Goal: Task Accomplishment & Management: Complete application form

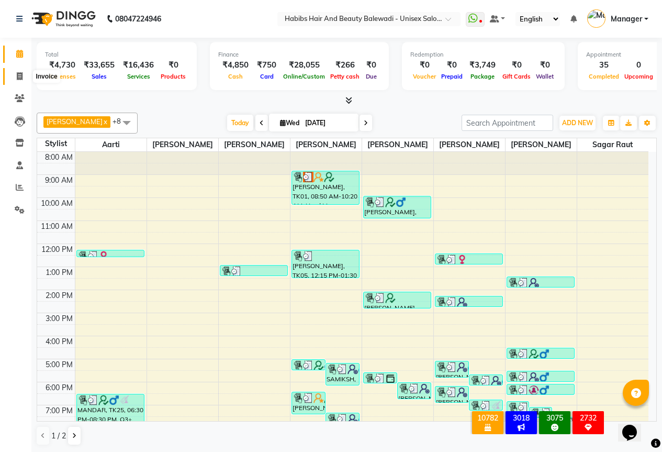
click at [21, 77] on icon at bounding box center [20, 76] width 6 height 8
select select "service"
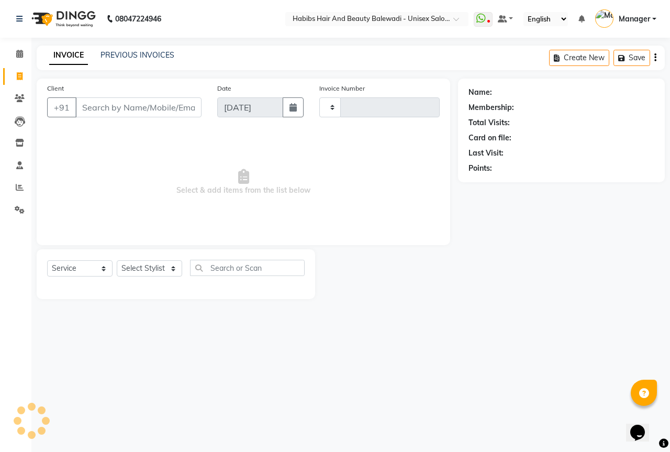
type input "6297"
select select "5902"
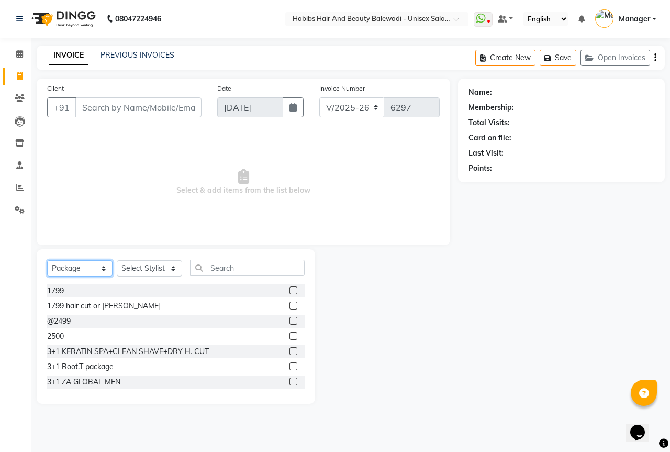
click at [102, 268] on select "Select Service Product Membership Package Voucher Prepaid Gift Card" at bounding box center [79, 268] width 65 height 16
select select "service"
click at [47, 260] on select "Select Service Product Membership Package Voucher Prepaid Gift Card" at bounding box center [79, 268] width 65 height 16
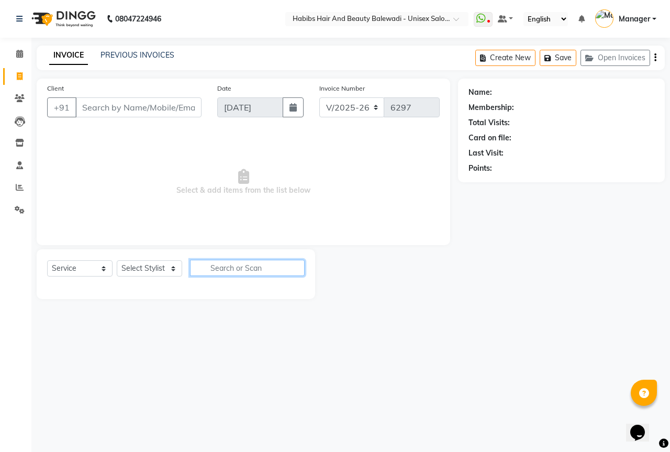
click at [214, 270] on input "text" at bounding box center [247, 268] width 115 height 16
type input "300"
click at [174, 265] on select "Select Stylist Aarti Akshay Gaikwad [PERSON_NAME] [PERSON_NAME] [PERSON_NAME] […" at bounding box center [149, 268] width 65 height 16
select select "59550"
click at [117, 260] on select "Select Stylist Aarti Akshay Gaikwad [PERSON_NAME] [PERSON_NAME] [PERSON_NAME] […" at bounding box center [149, 268] width 65 height 16
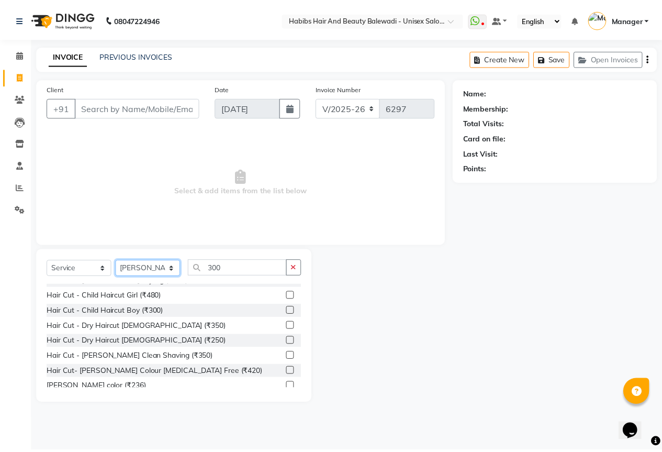
scroll to position [209, 0]
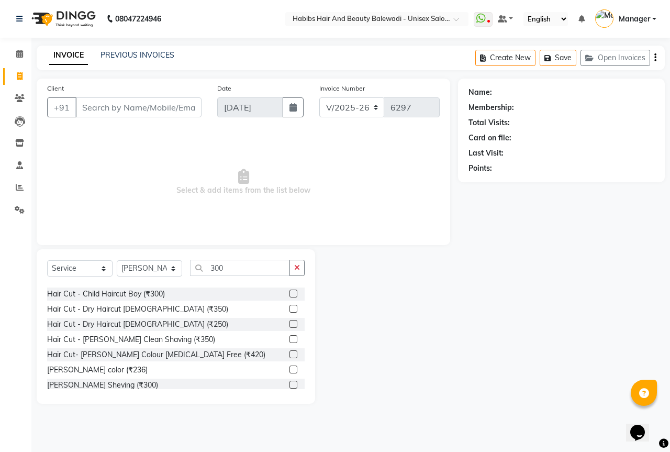
click at [289, 381] on label at bounding box center [293, 385] width 8 height 8
click at [289, 382] on input "checkbox" at bounding box center [292, 385] width 7 height 7
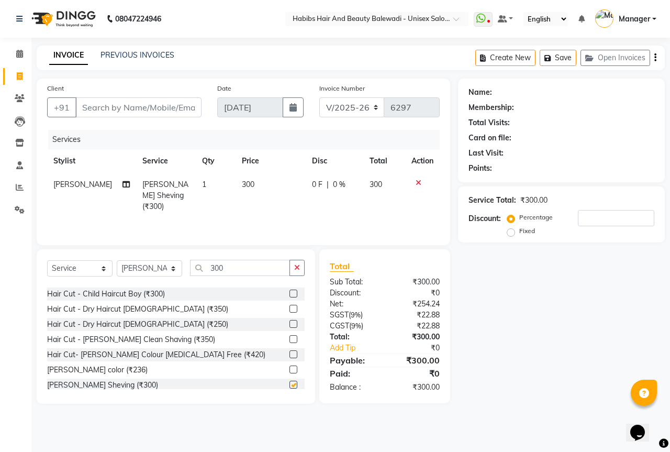
checkbox input "false"
click at [144, 109] on input "Client" at bounding box center [138, 107] width 126 height 20
type input "7"
type input "0"
type input "7875679102"
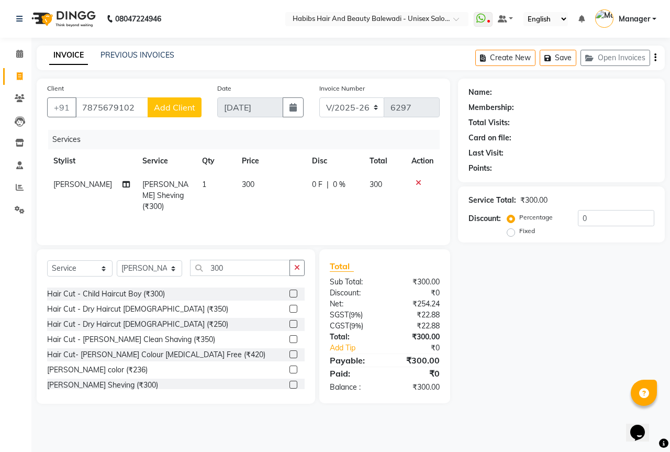
click at [187, 104] on span "Add Client" at bounding box center [174, 107] width 41 height 10
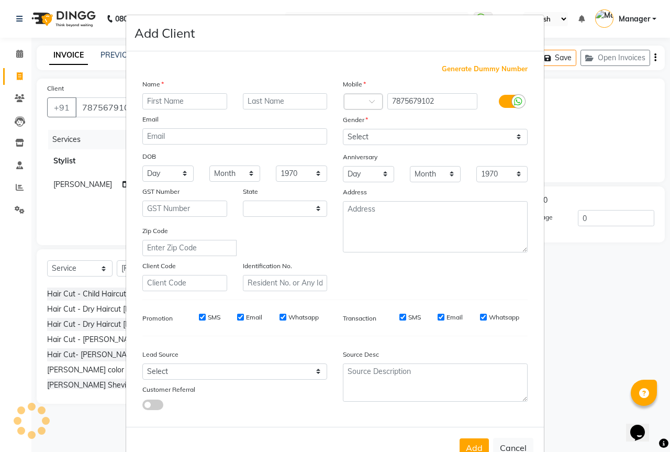
select select "22"
click at [191, 102] on input "text" at bounding box center [184, 101] width 85 height 16
type input "ABHI"
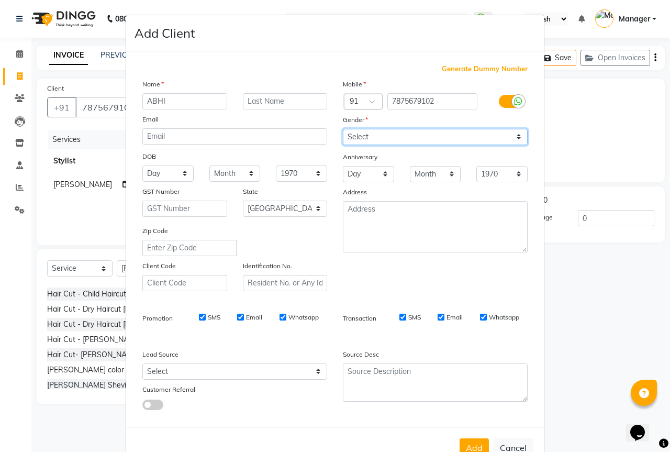
click at [364, 132] on select "Select [DEMOGRAPHIC_DATA] [DEMOGRAPHIC_DATA] Other Prefer Not To Say" at bounding box center [435, 137] width 185 height 16
select select "[DEMOGRAPHIC_DATA]"
click at [343, 129] on select "Select [DEMOGRAPHIC_DATA] [DEMOGRAPHIC_DATA] Other Prefer Not To Say" at bounding box center [435, 137] width 185 height 16
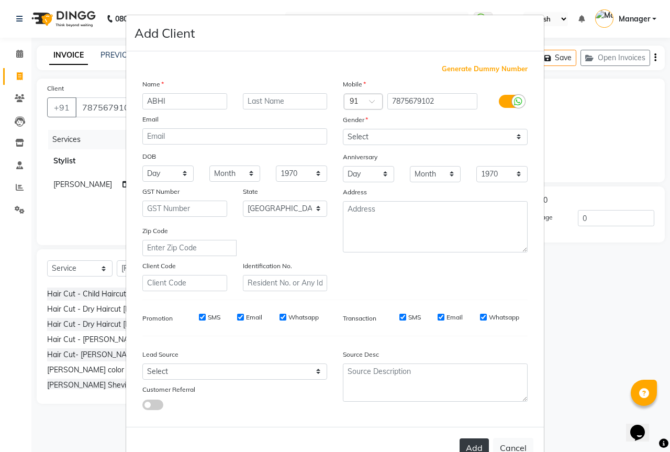
click at [461, 443] on button "Add" at bounding box center [474, 447] width 29 height 19
type input "78******02"
select select
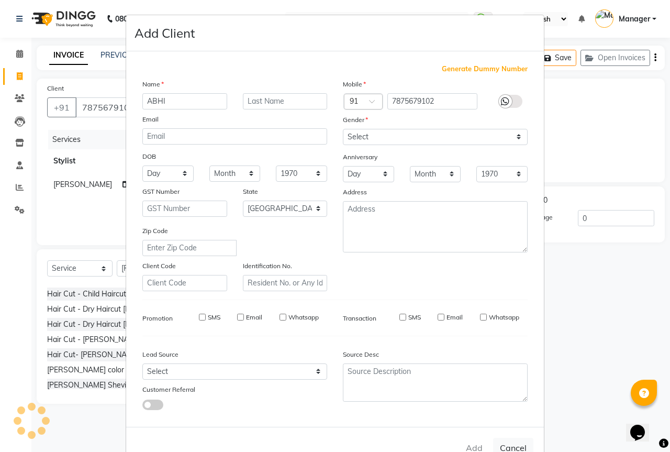
select select "null"
select select
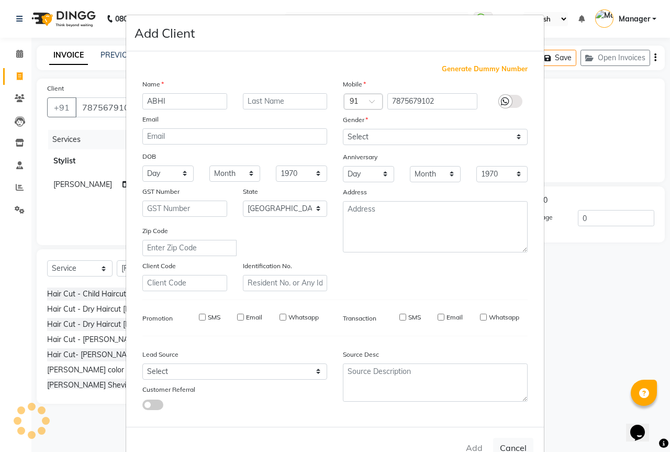
checkbox input "false"
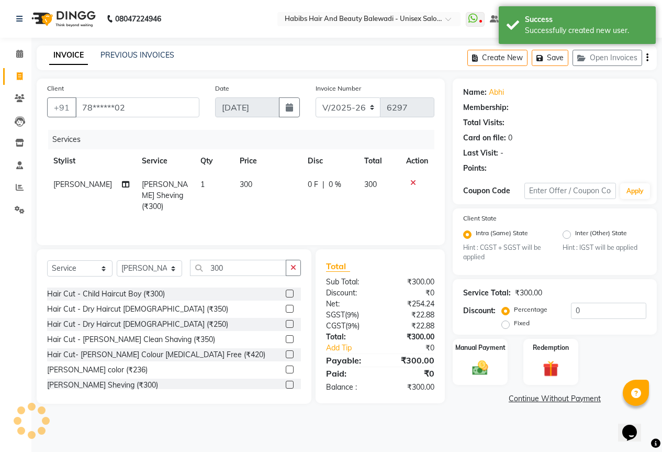
select select "1: Object"
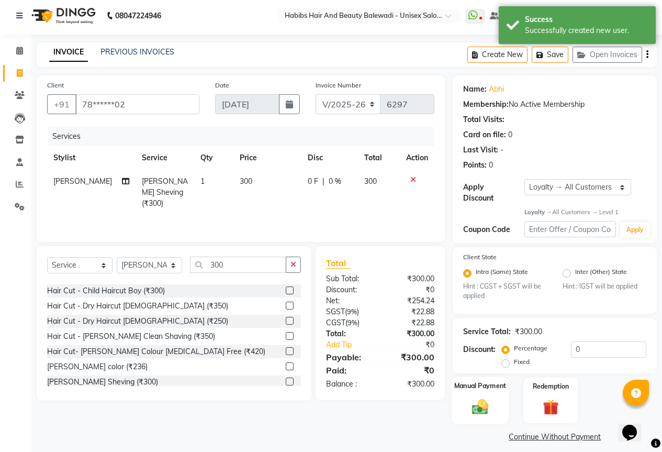
click at [496, 386] on div "Manual Payment" at bounding box center [480, 400] width 57 height 48
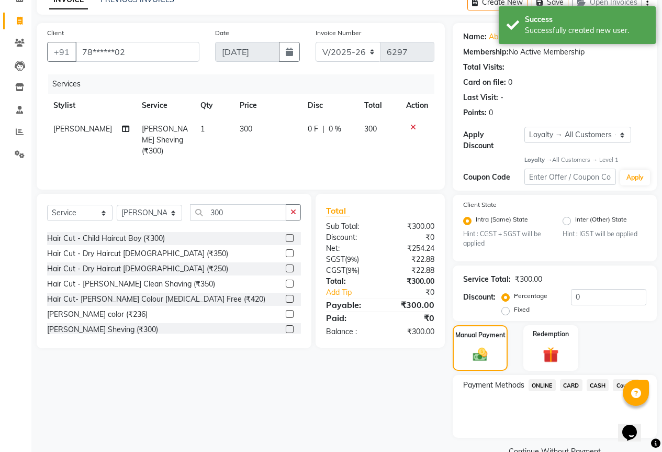
scroll to position [70, 0]
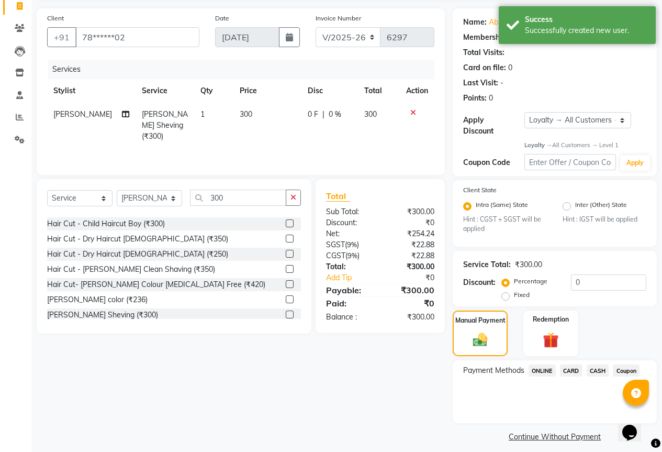
click at [548, 364] on span "ONLINE" at bounding box center [542, 370] width 27 height 12
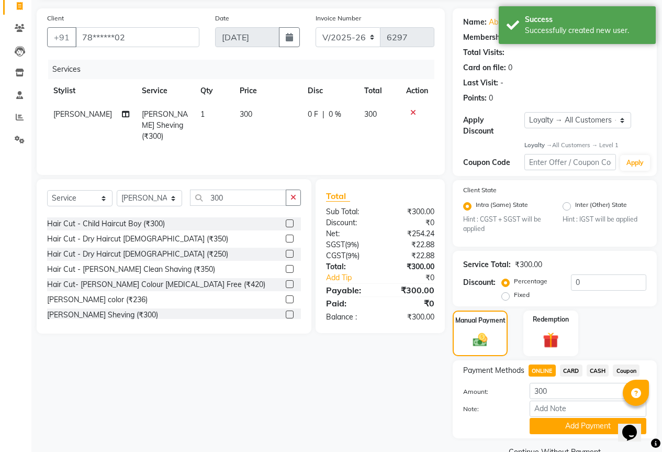
scroll to position [85, 0]
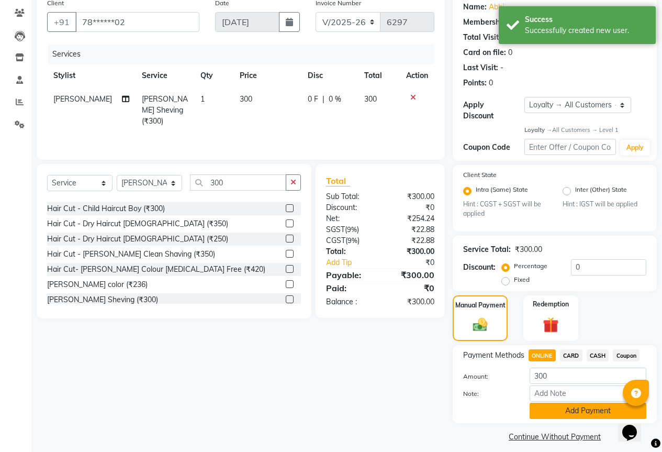
click at [597, 404] on button "Add Payment" at bounding box center [588, 411] width 117 height 16
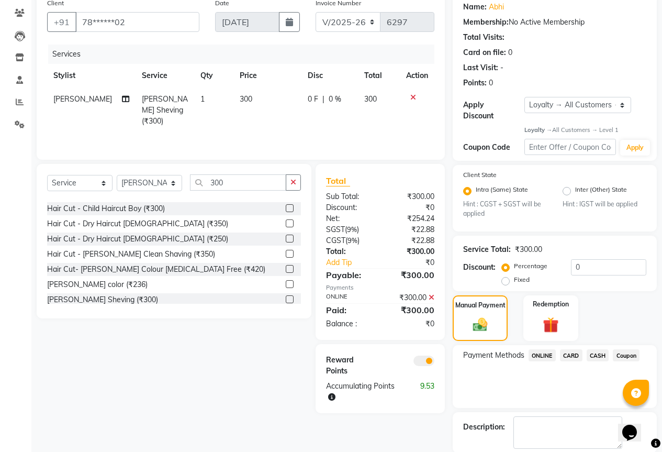
click at [549, 349] on span "ONLINE" at bounding box center [542, 355] width 27 height 12
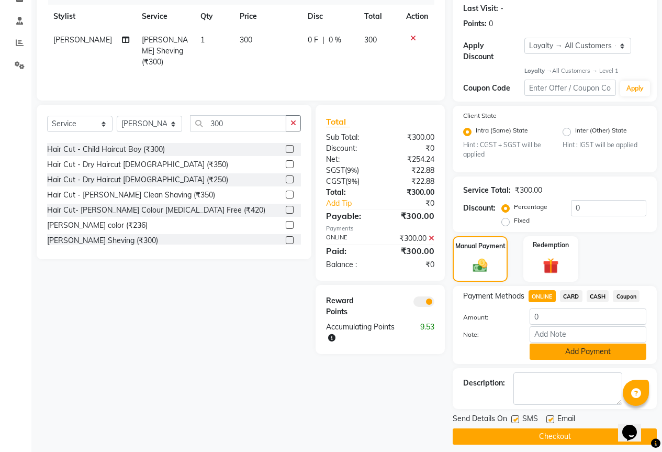
click at [573, 344] on button "Add Payment" at bounding box center [588, 351] width 117 height 16
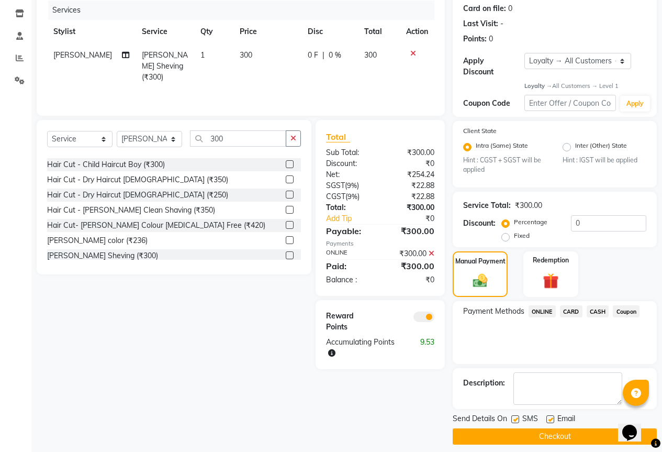
click at [549, 428] on button "Checkout" at bounding box center [555, 436] width 204 height 16
